Goal: Task Accomplishment & Management: Use online tool/utility

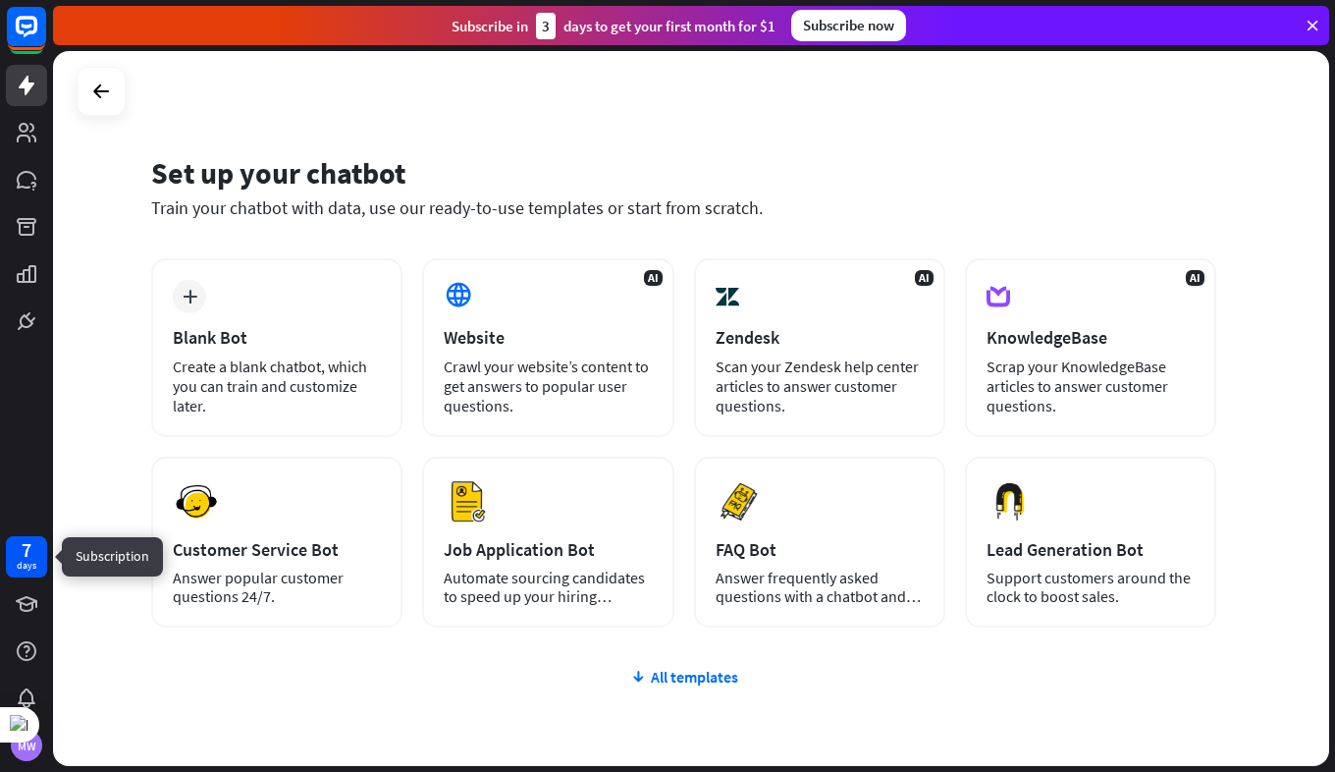
click at [27, 556] on div "7" at bounding box center [27, 550] width 10 height 18
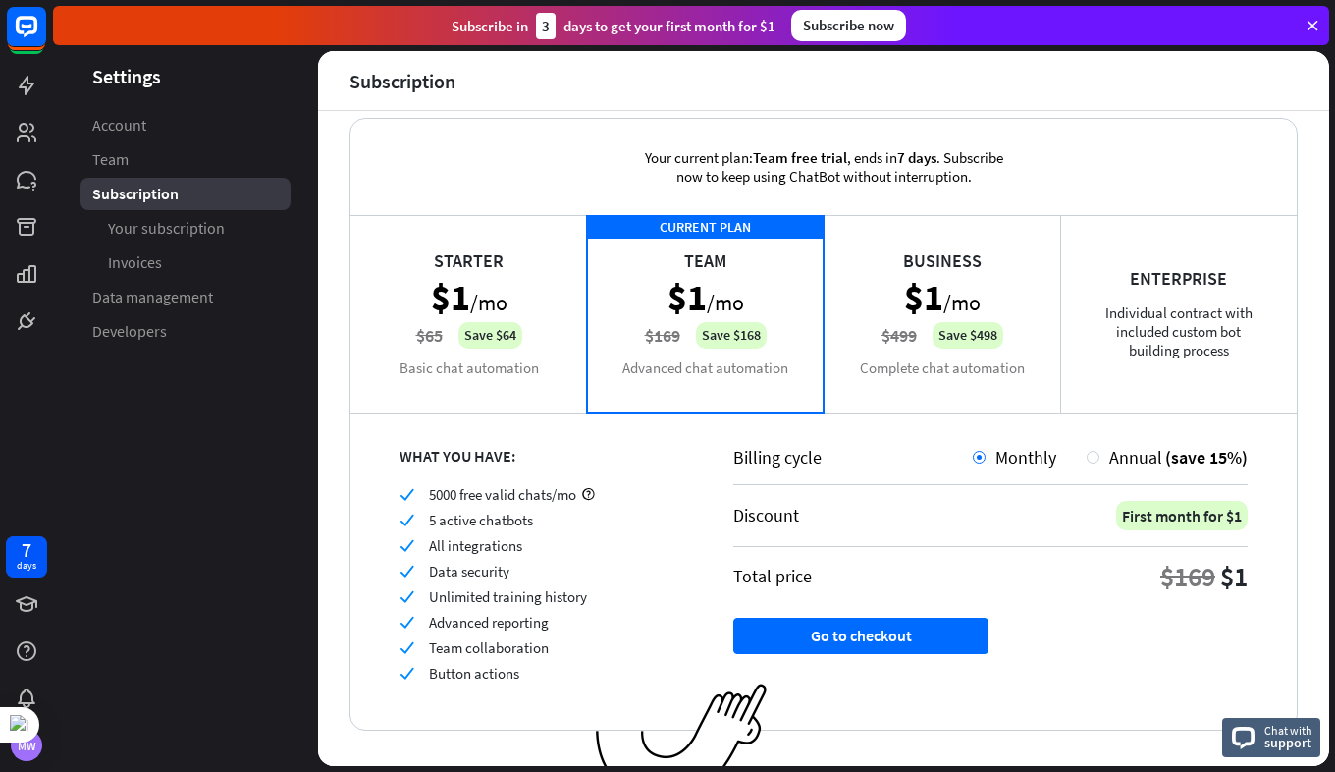
scroll to position [34, 0]
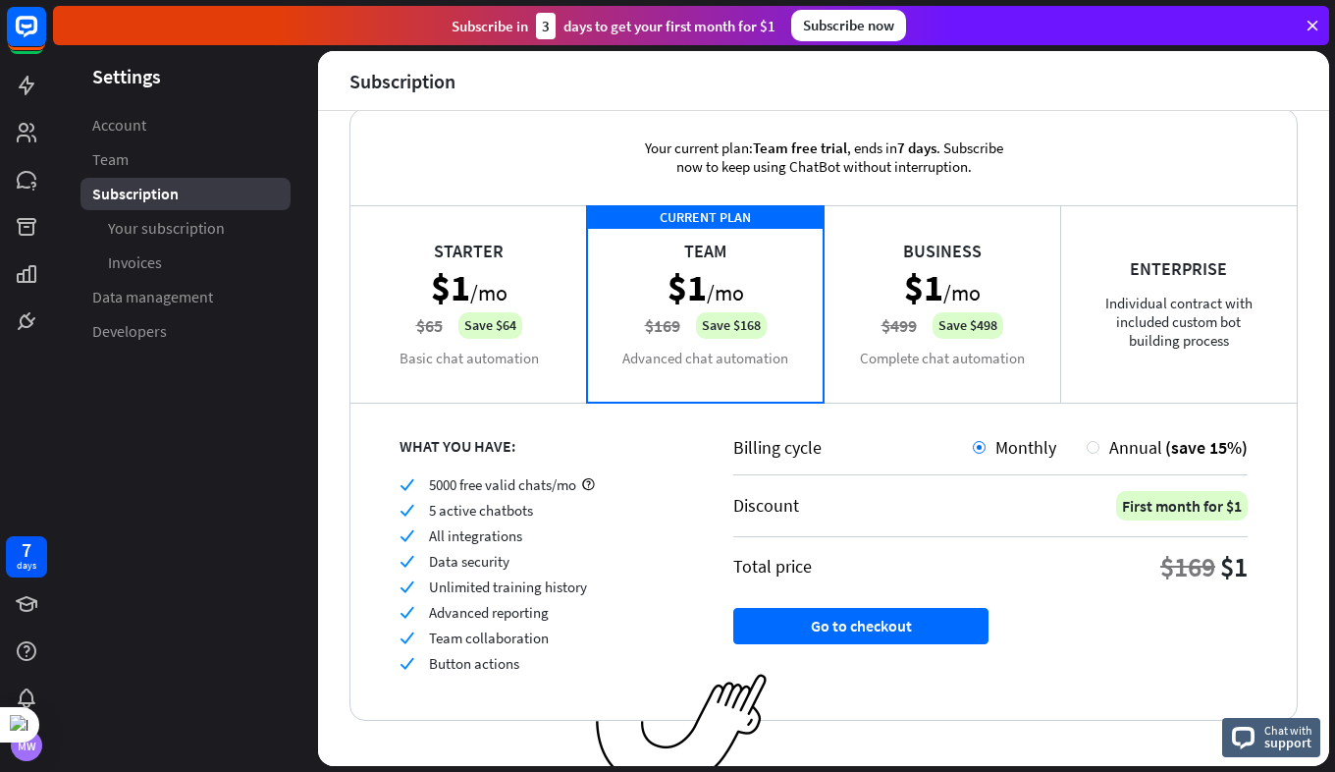
click at [963, 320] on div "Business $1 /mo $499 Save $498 Complete chat automation" at bounding box center [942, 303] width 237 height 196
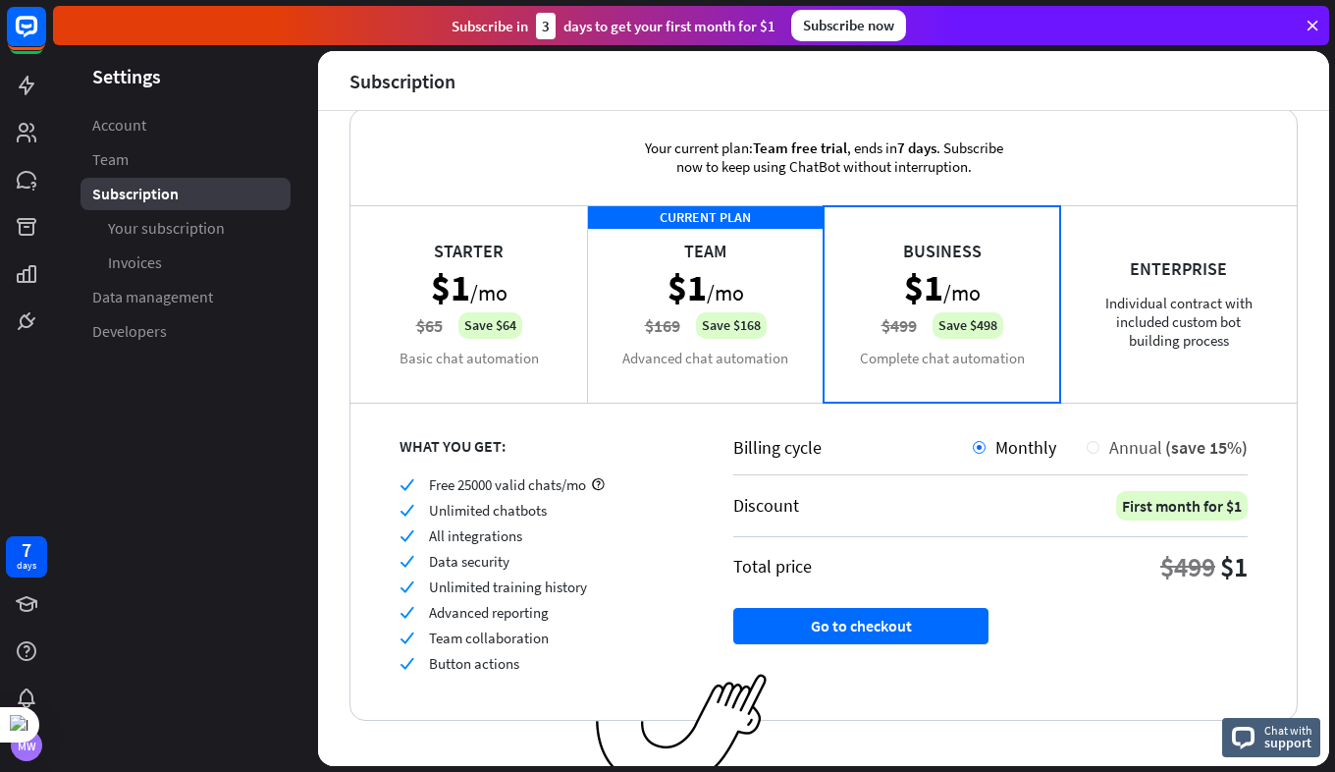
click at [1100, 447] on div "Annual (save 15%)" at bounding box center [1174, 447] width 148 height 23
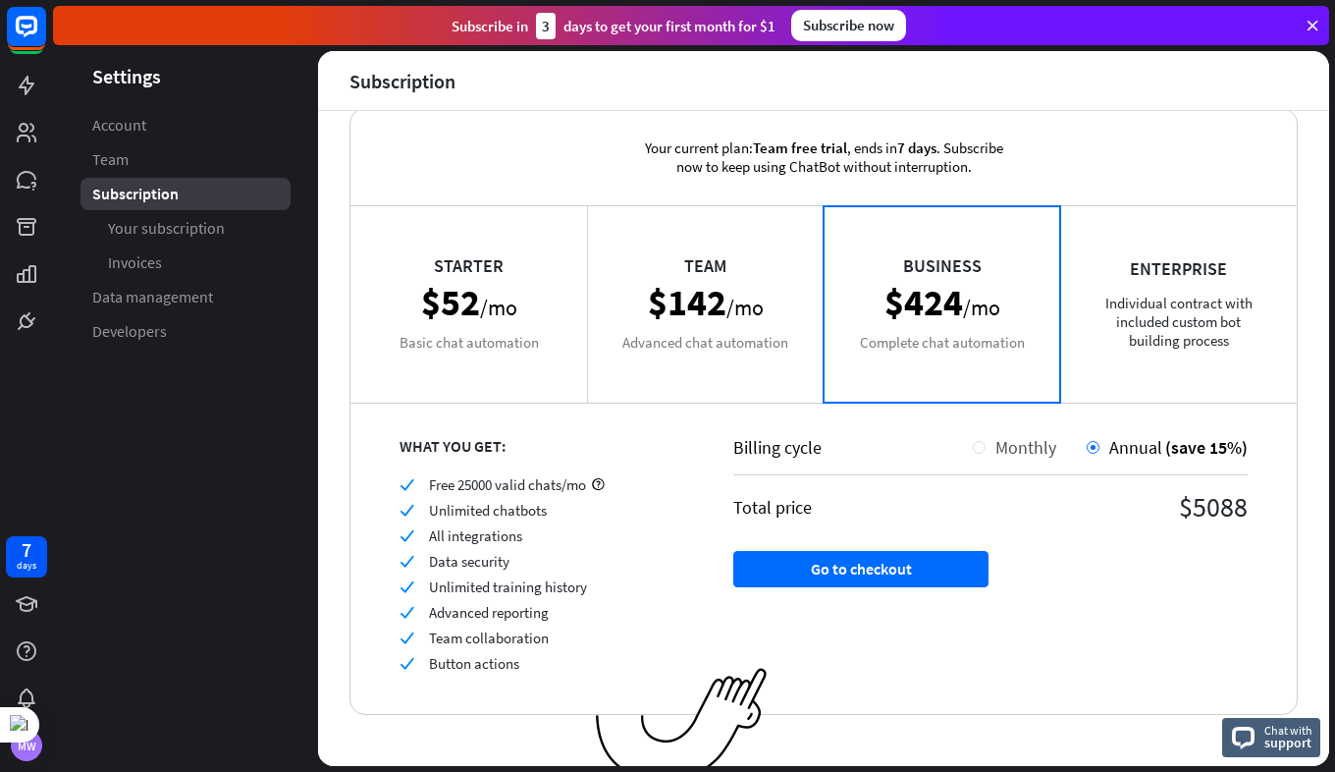
click at [1000, 452] on span "Monthly" at bounding box center [1026, 447] width 61 height 23
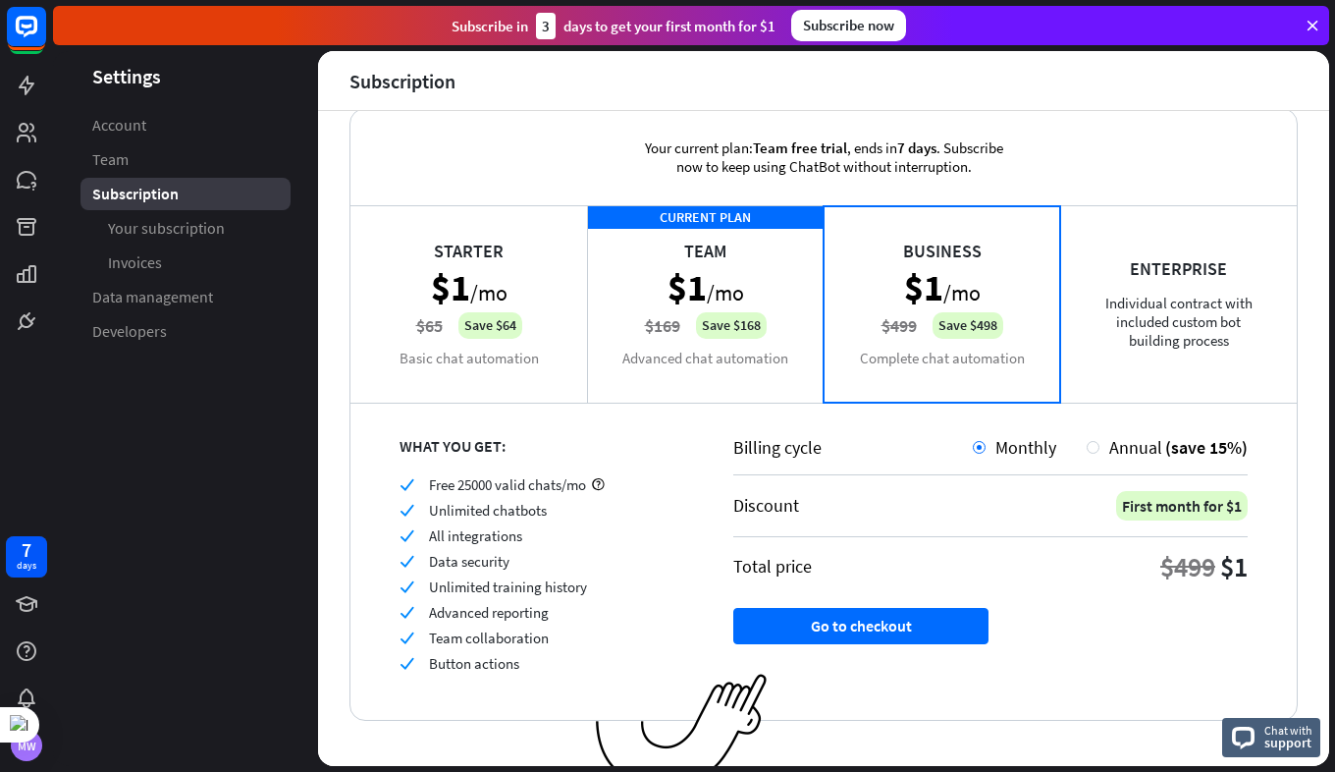
click at [200, 193] on div "Subscription" at bounding box center [186, 194] width 210 height 32
click at [17, 91] on icon at bounding box center [27, 86] width 24 height 24
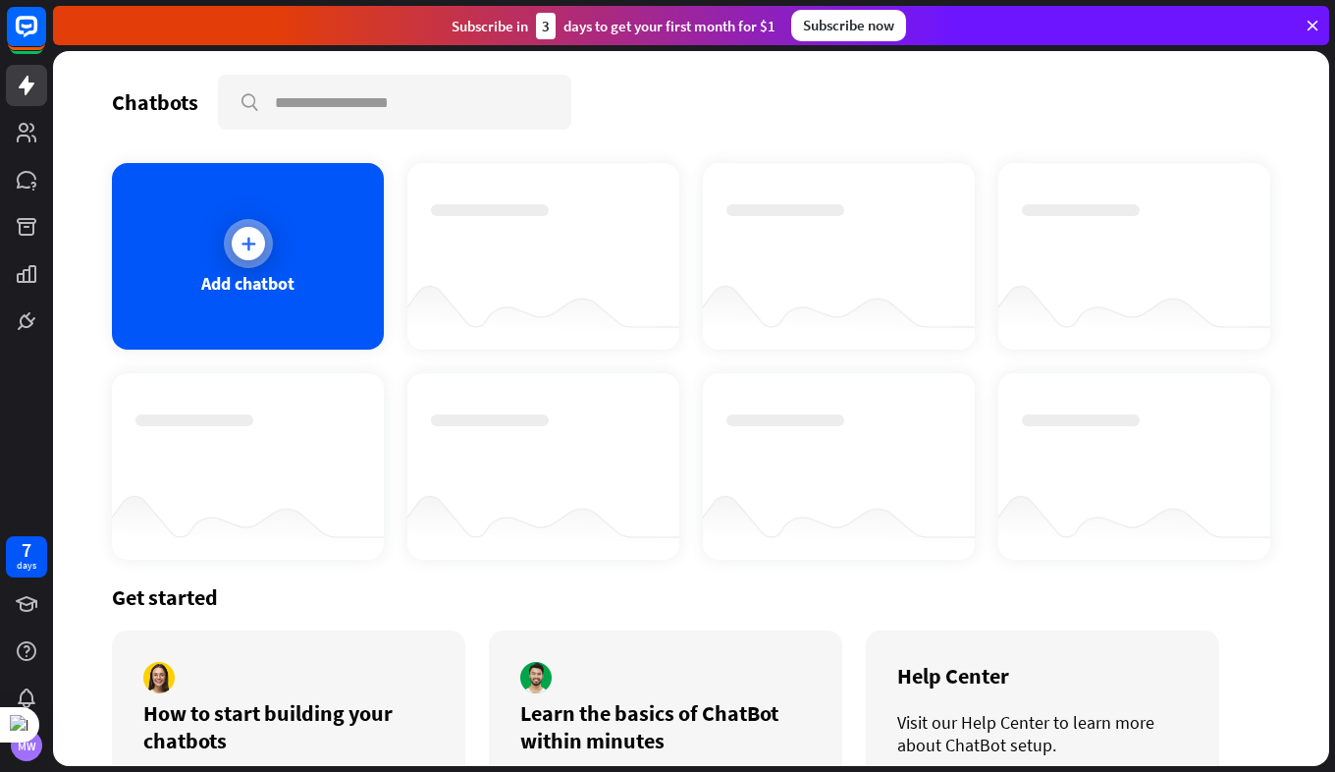
click at [239, 246] on icon at bounding box center [249, 244] width 20 height 20
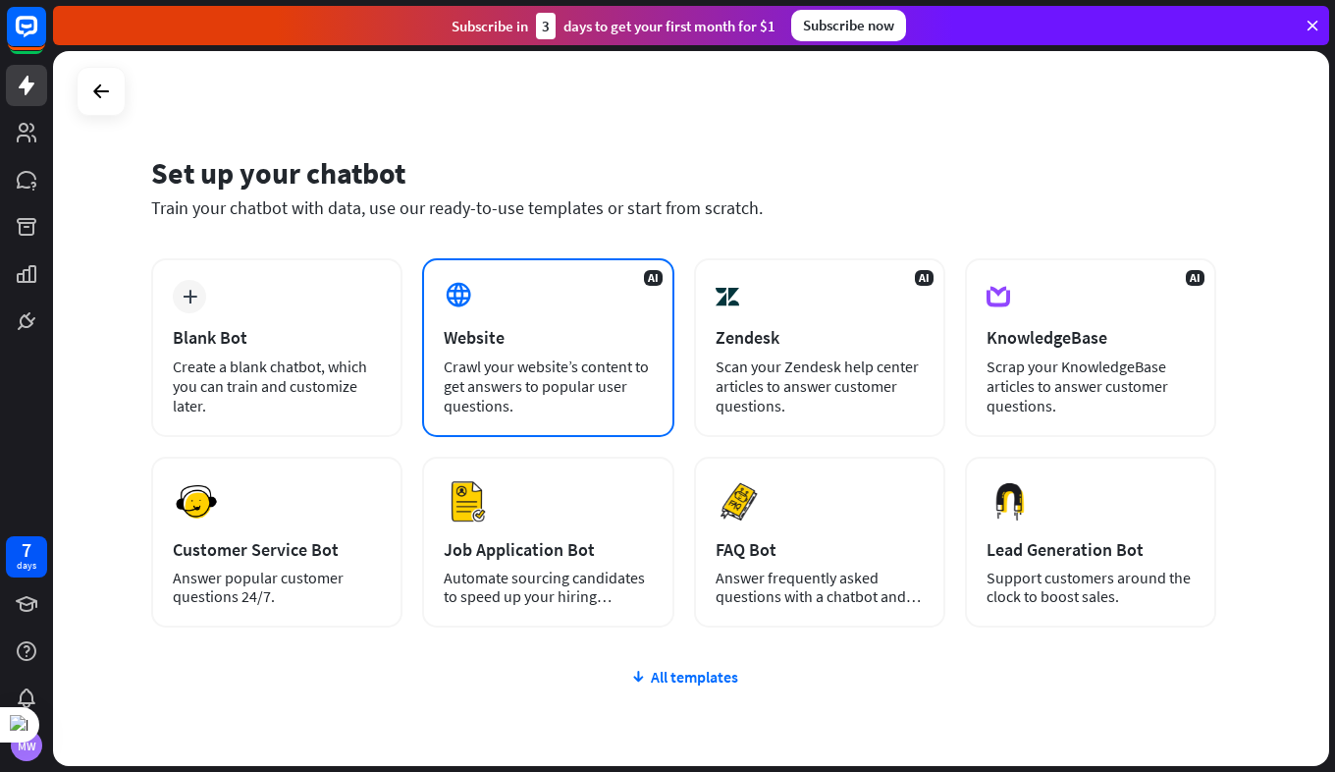
click at [592, 354] on div "AI Website Crawl your website’s content to get answers to popular user question…" at bounding box center [547, 347] width 251 height 179
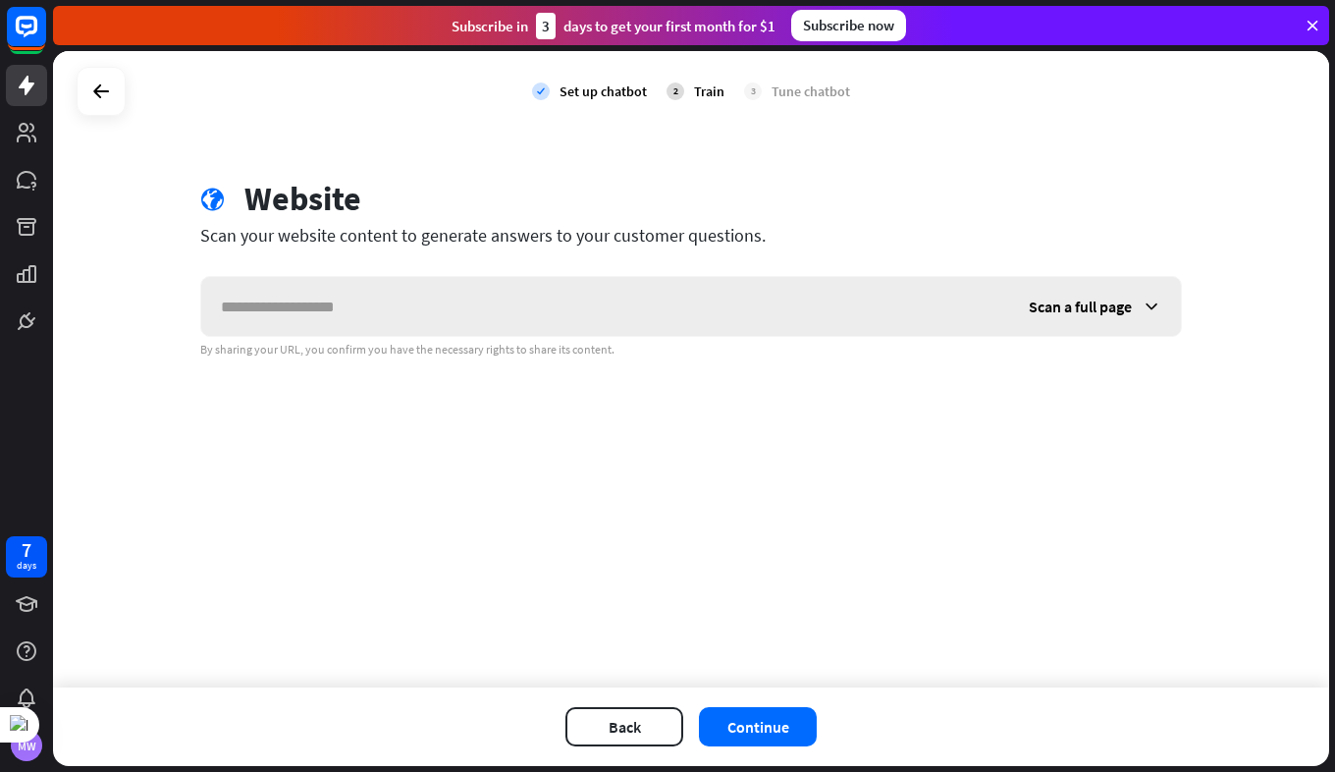
click at [1097, 304] on span "Scan a full page" at bounding box center [1080, 307] width 103 height 20
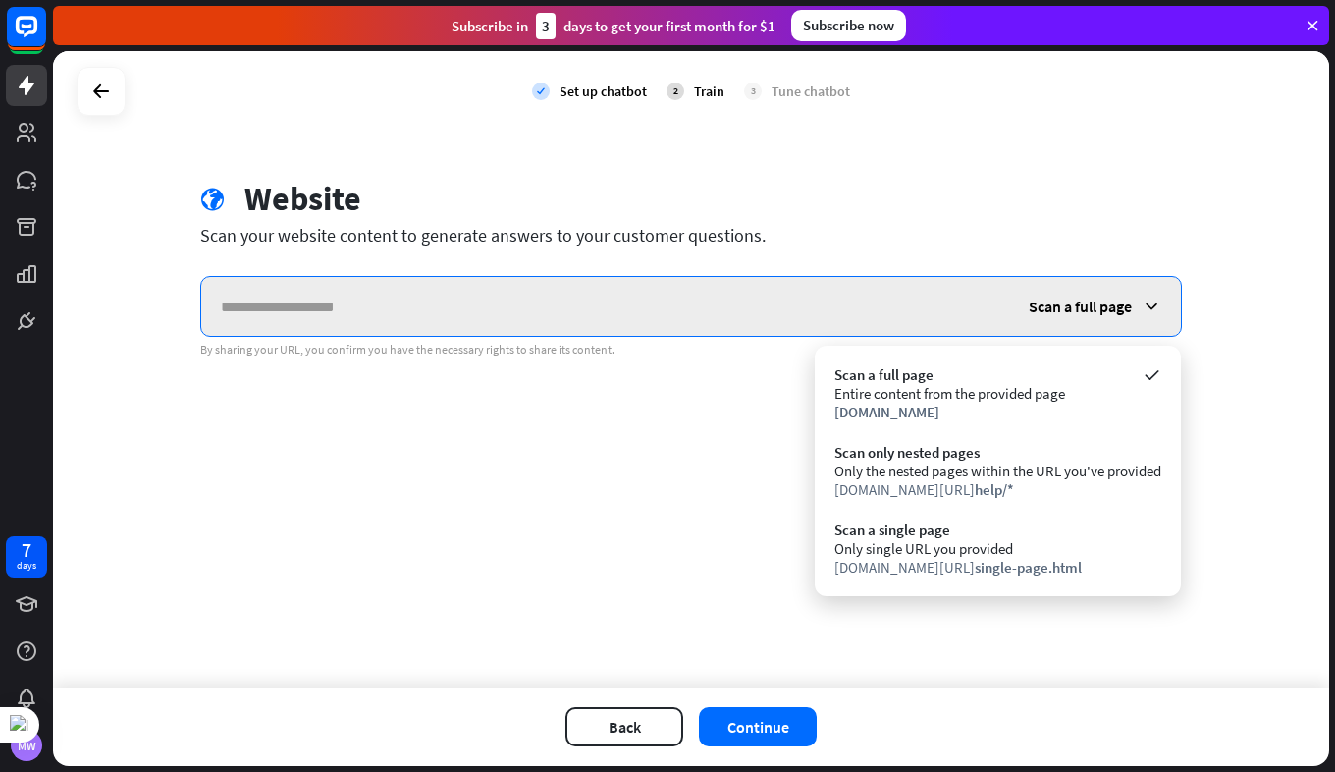
click at [478, 303] on input "text" at bounding box center [605, 306] width 808 height 59
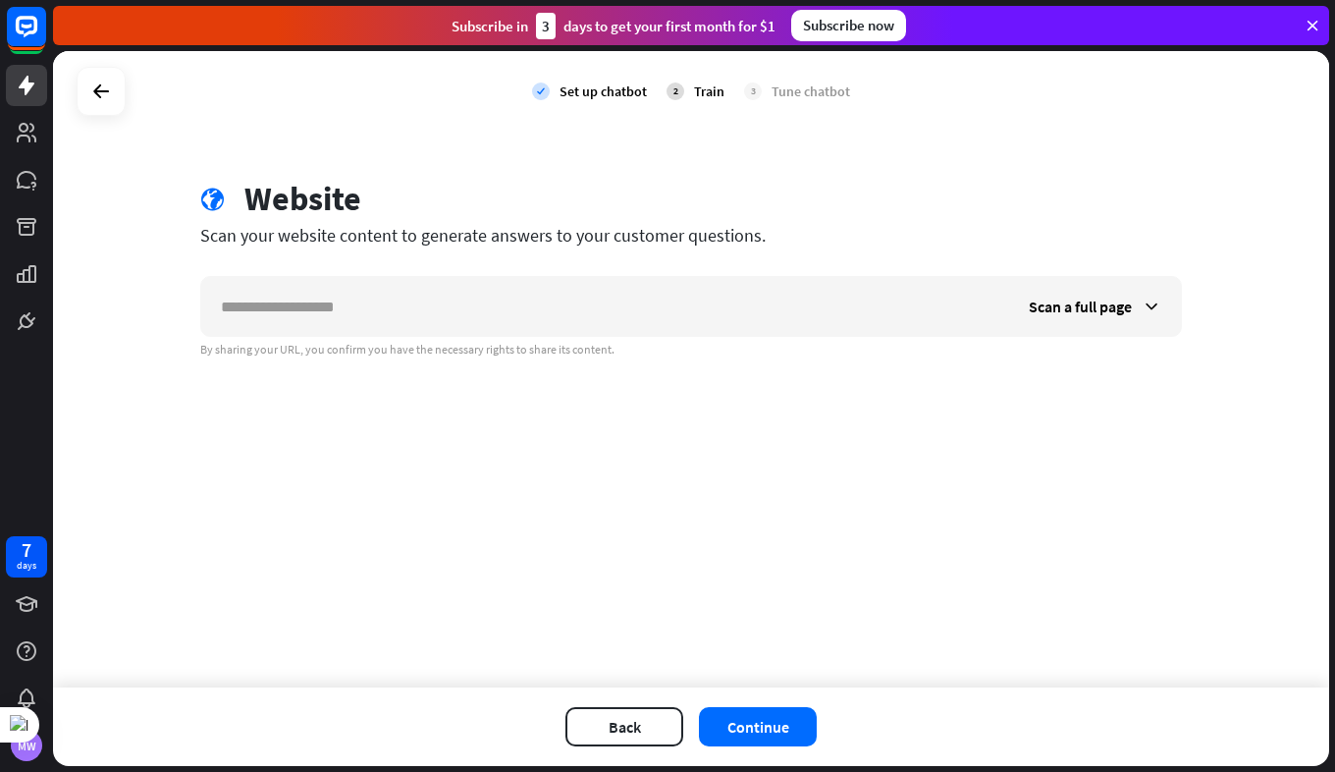
click at [609, 615] on div "check Set up chatbot 2 Train 3 Tune chatbot globe Website Scan your website con…" at bounding box center [691, 369] width 1276 height 636
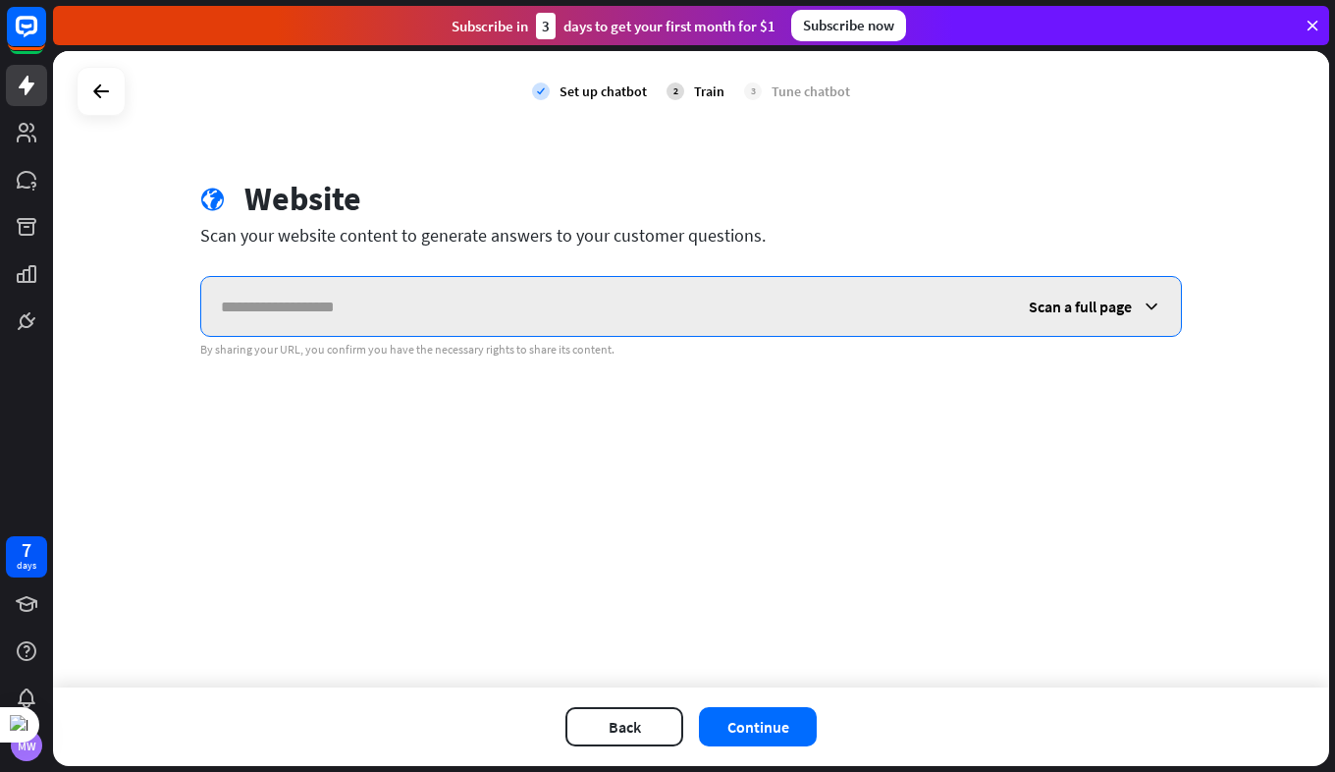
click at [588, 288] on input "text" at bounding box center [605, 306] width 808 height 59
paste input "**********"
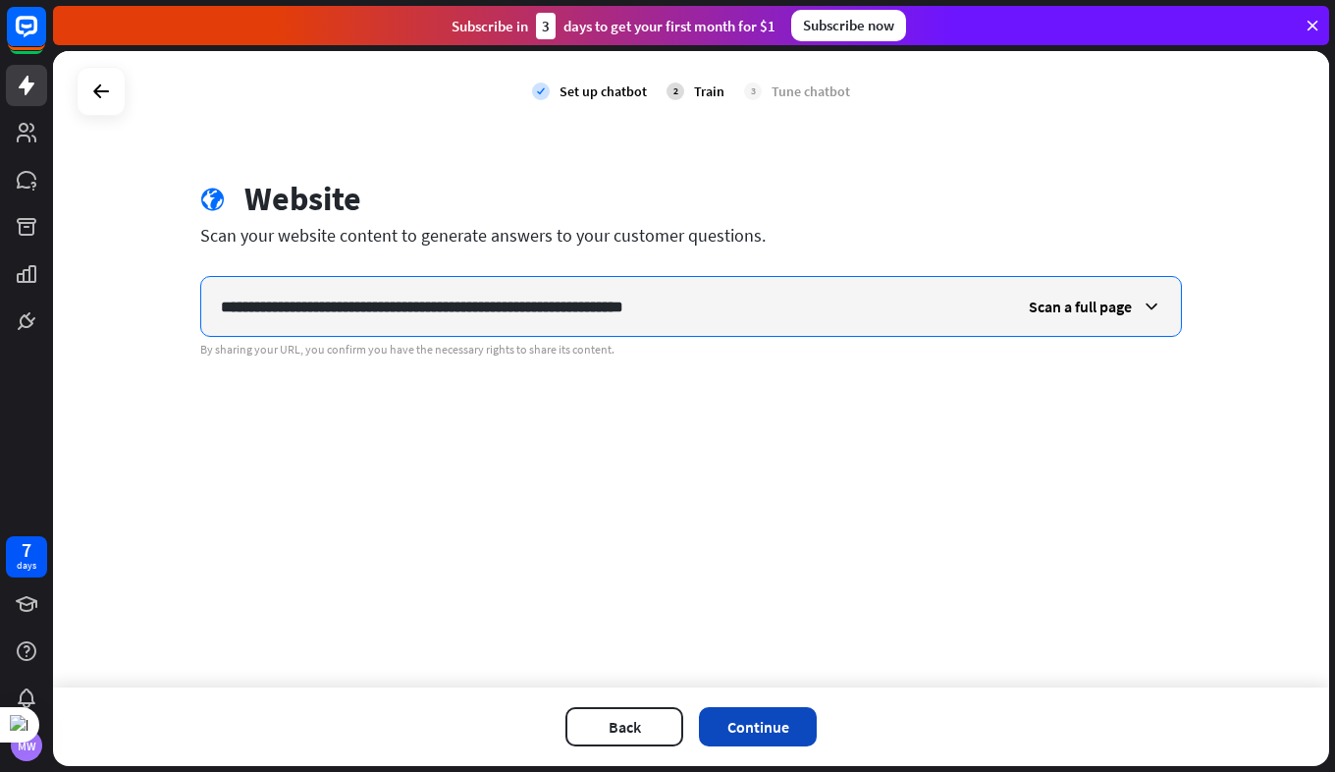
type input "**********"
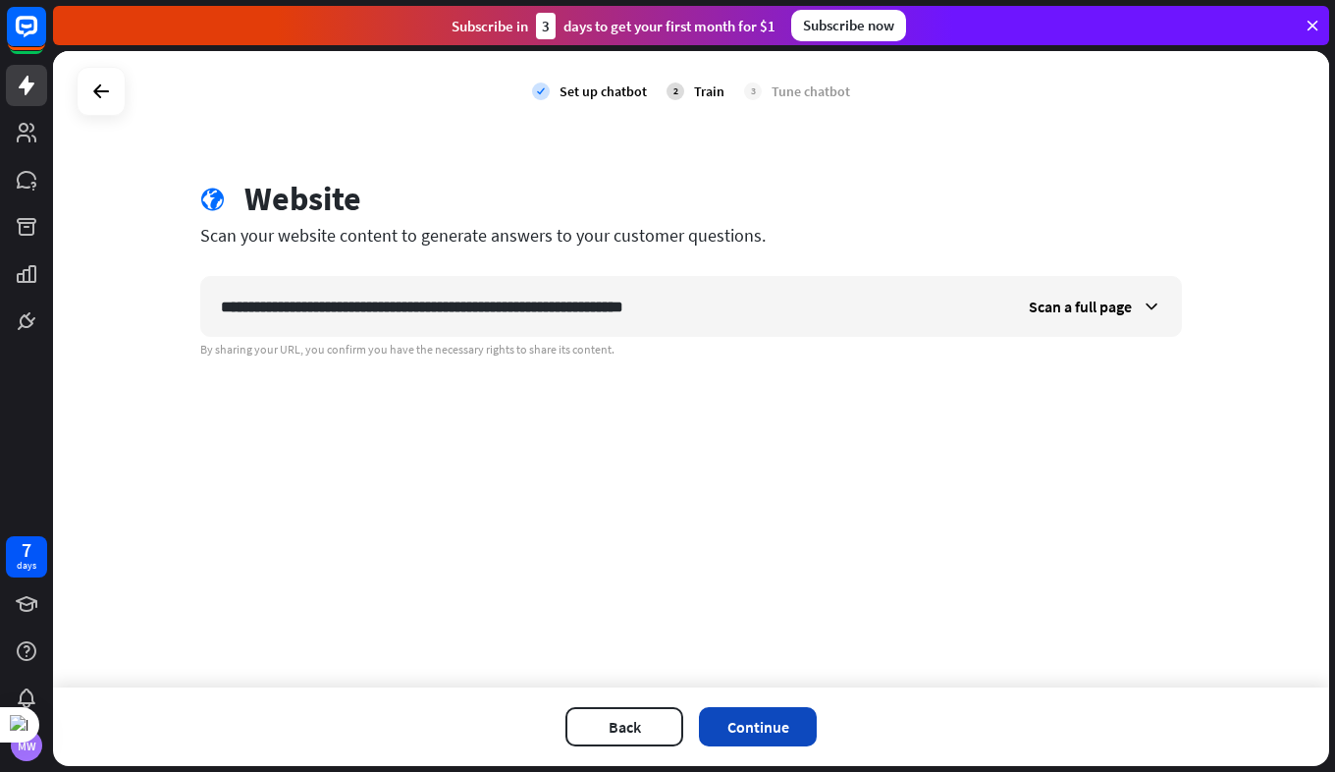
click at [759, 725] on button "Continue" at bounding box center [758, 726] width 118 height 39
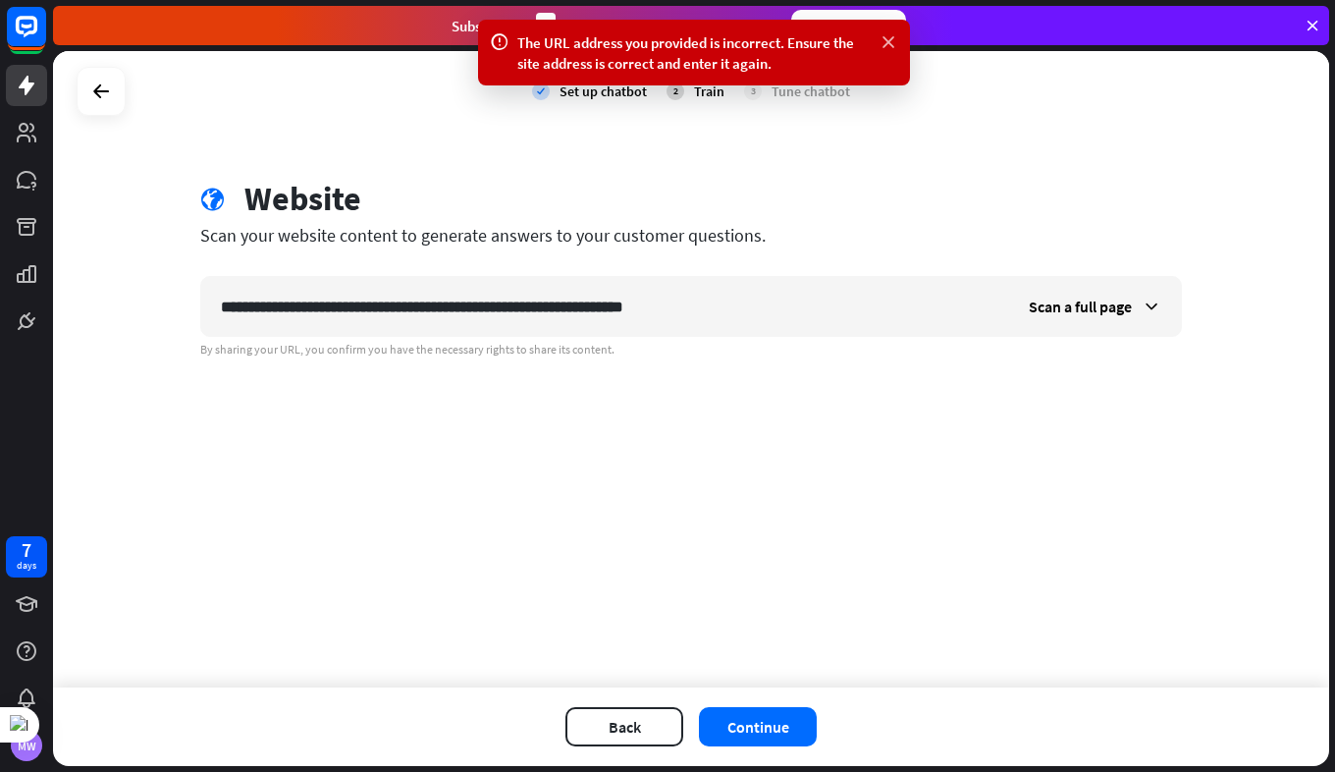
click at [894, 44] on icon at bounding box center [889, 42] width 20 height 21
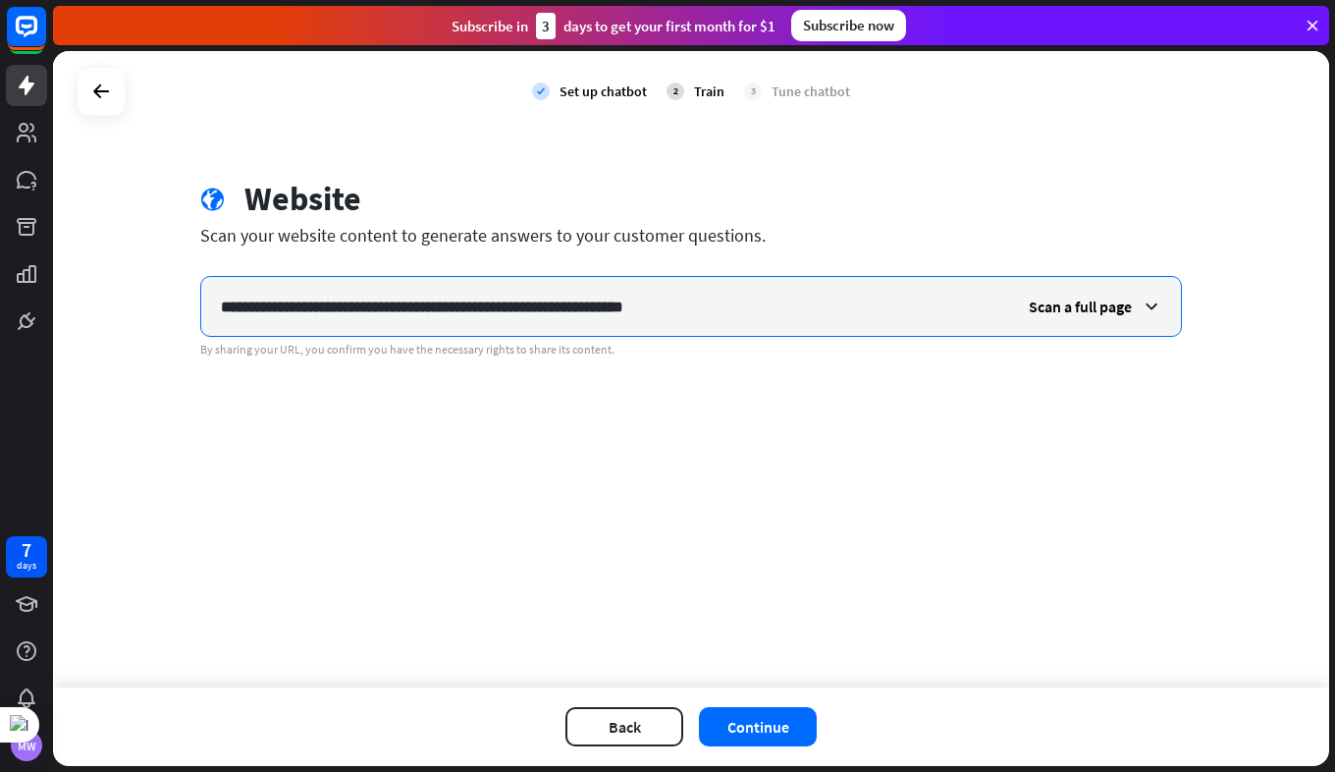
drag, startPoint x: 808, startPoint y: 304, endPoint x: 136, endPoint y: 313, distance: 671.7
click at [136, 313] on div "**********" at bounding box center [691, 369] width 1276 height 636
